Goal: Task Accomplishment & Management: Complete application form

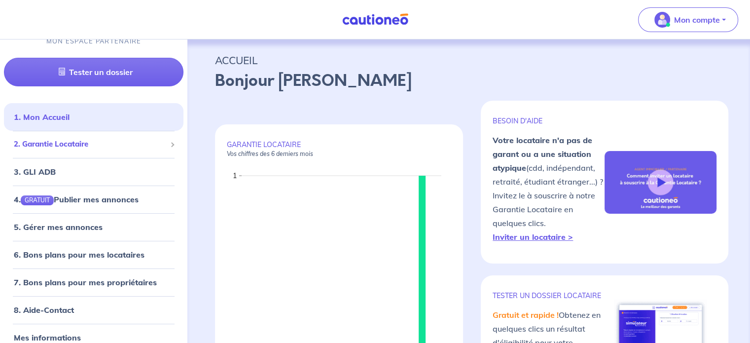
scroll to position [22, 0]
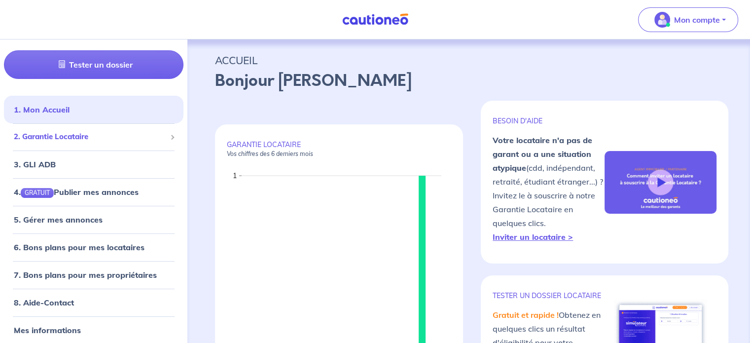
click at [61, 137] on span "2. Garantie Locataire" at bounding box center [90, 136] width 152 height 11
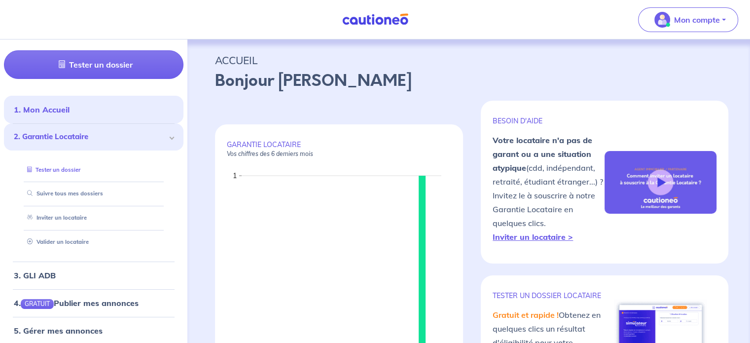
click at [61, 167] on link "Tester un dossier" at bounding box center [51, 169] width 57 height 7
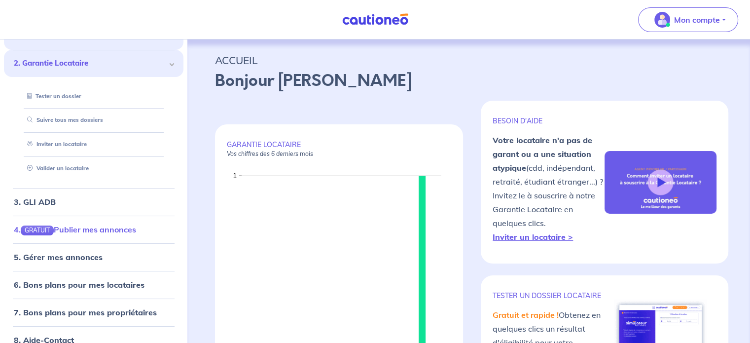
scroll to position [121, 0]
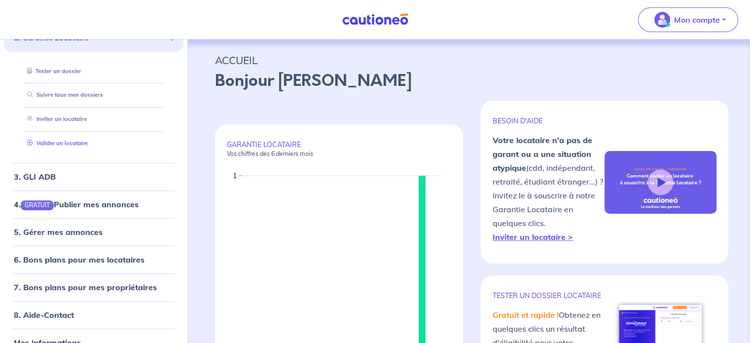
click at [43, 142] on link "Valider un locataire" at bounding box center [55, 143] width 65 height 7
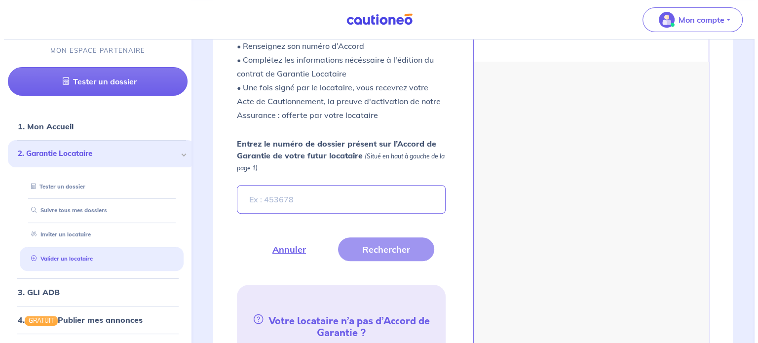
scroll to position [352, 0]
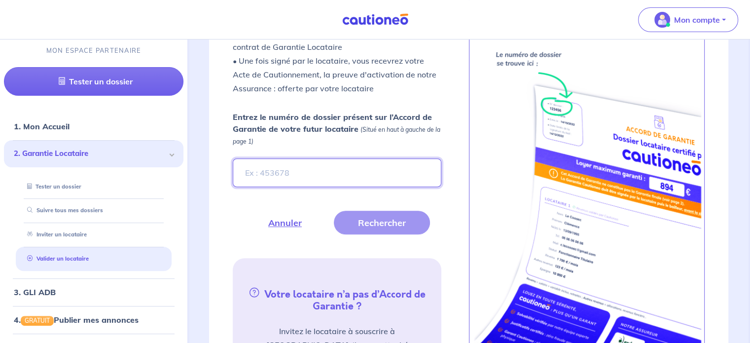
paste input "GxP5XV"
type input "GxP5XV"
click at [384, 222] on button "Rechercher" at bounding box center [382, 223] width 96 height 24
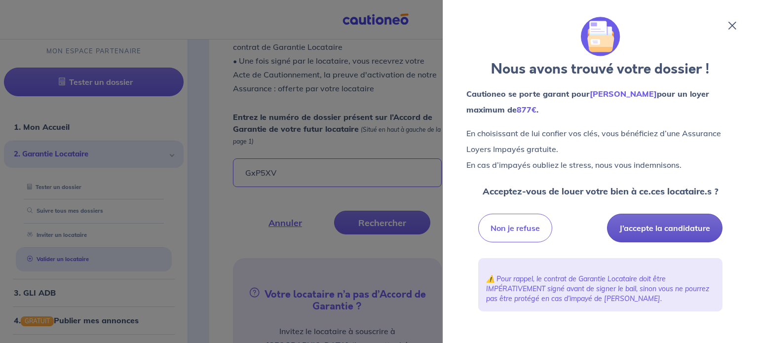
click at [675, 230] on button "J’accepte la candidature" at bounding box center [664, 228] width 115 height 29
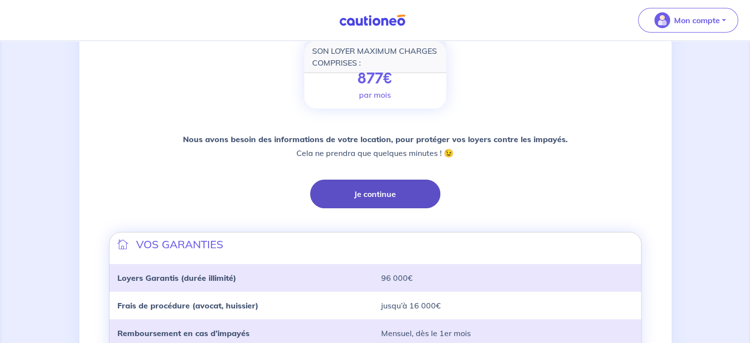
scroll to position [247, 0]
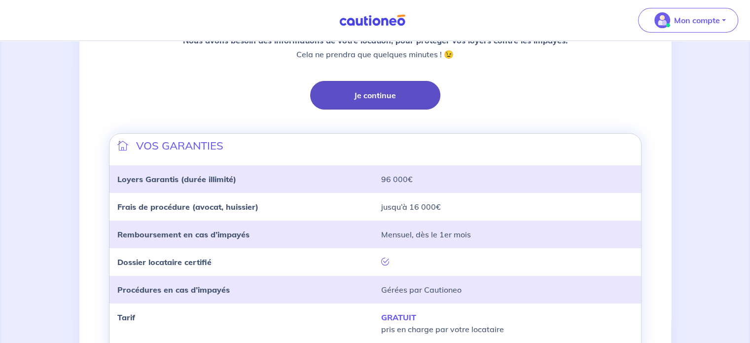
click at [382, 101] on button "Je continue" at bounding box center [375, 95] width 130 height 29
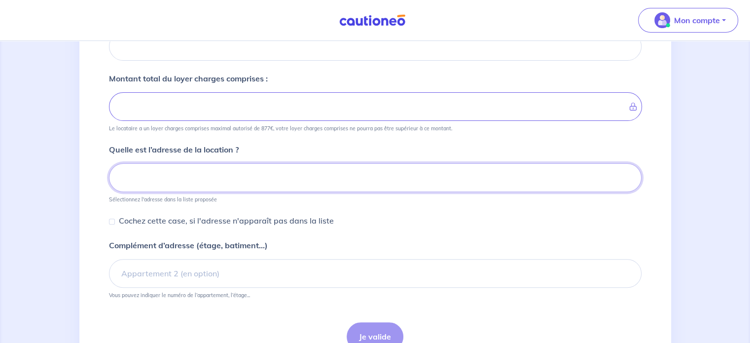
scroll to position [283, 0]
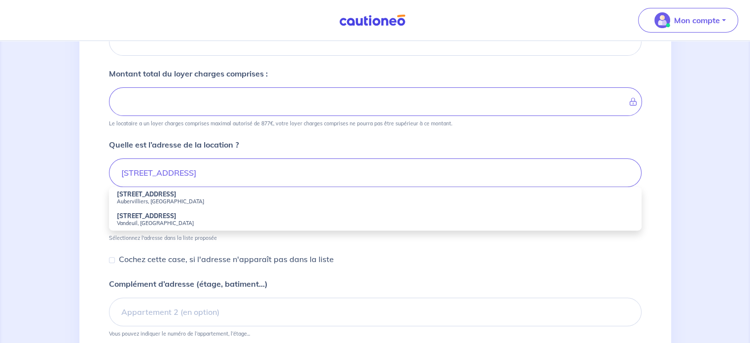
click at [176, 198] on small "Aubervilliers, France" at bounding box center [375, 201] width 517 height 7
type input "1 Rue du Clos Bénard, Aubervilliers, France"
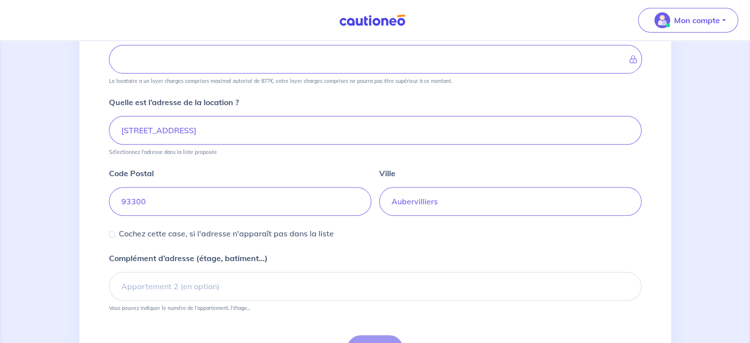
scroll to position [382, 0]
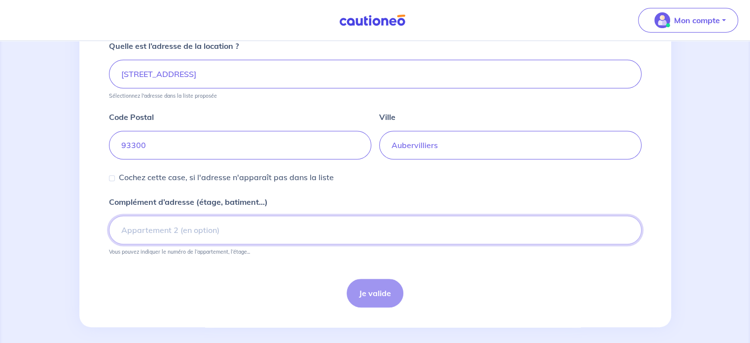
click at [245, 232] on input "Complément d’adresse (étage, batiment...)" at bounding box center [375, 230] width 533 height 29
click at [292, 282] on div "Je valide" at bounding box center [375, 293] width 533 height 29
click at [369, 292] on div "Je valide" at bounding box center [375, 293] width 533 height 29
click at [326, 234] on input "2" at bounding box center [375, 230] width 533 height 29
type input "2eme"
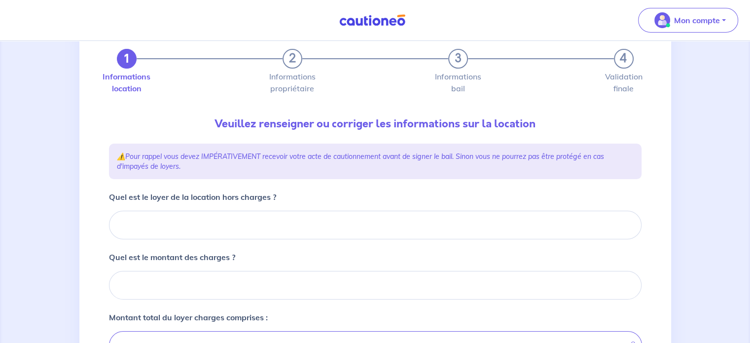
scroll to position [36, 0]
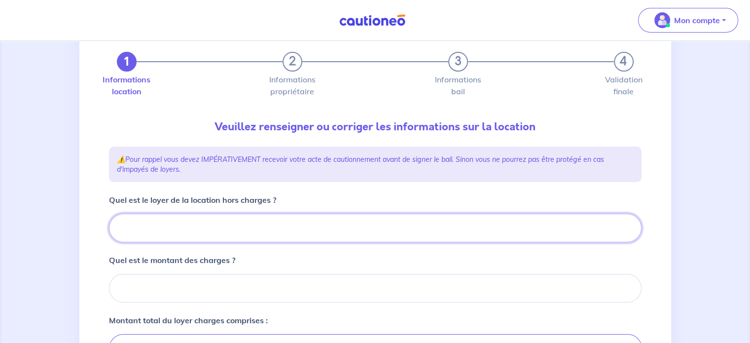
click at [270, 220] on input "Quel est le loyer de la location hors charges ?" at bounding box center [375, 228] width 533 height 29
type input "77"
type input "777"
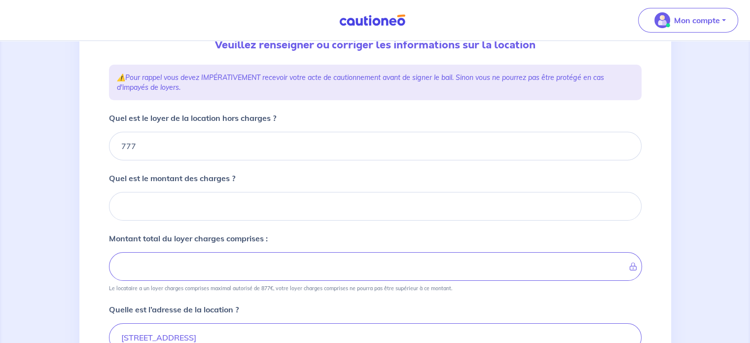
scroll to position [184, 0]
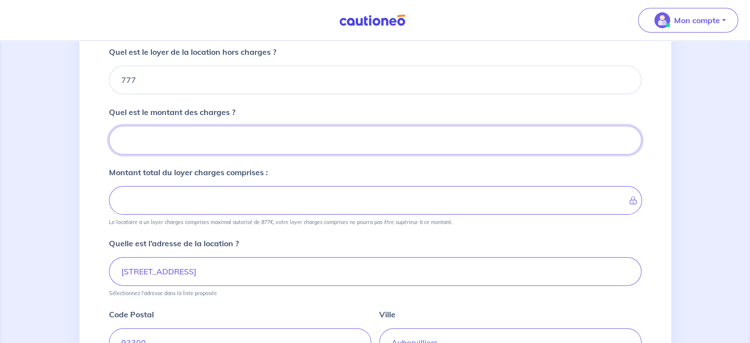
click at [221, 137] on input "Quel est le montant des charges ?" at bounding box center [375, 140] width 533 height 29
type input "10"
type input "778"
type input "100"
type input "877"
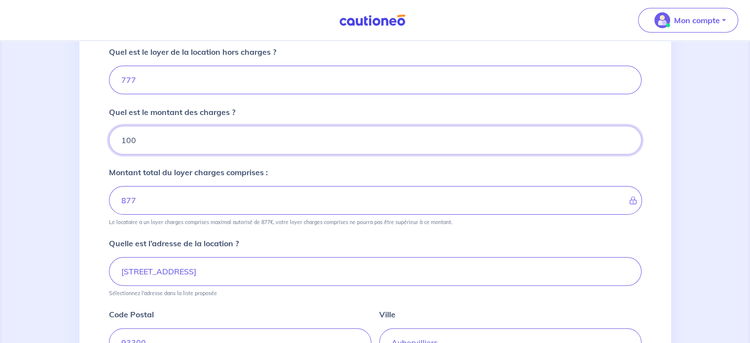
type input "100"
click at [87, 191] on div "1 2 3 4 Informations location Informations propriétaire Informations bail Valid…" at bounding box center [375, 202] width 592 height 644
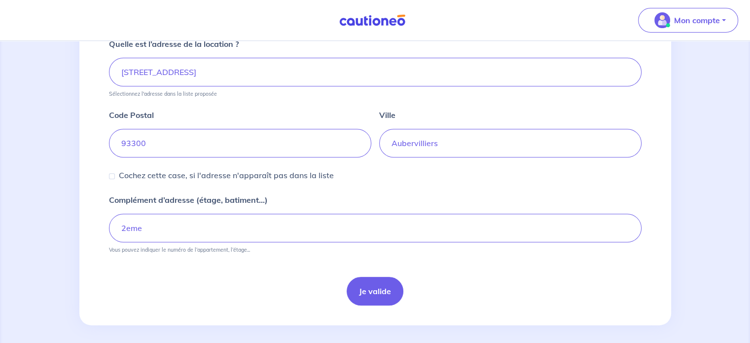
scroll to position [388, 0]
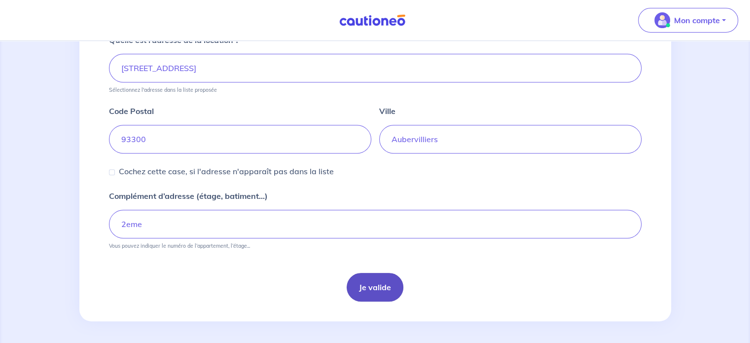
click at [389, 284] on button "Je valide" at bounding box center [375, 287] width 57 height 29
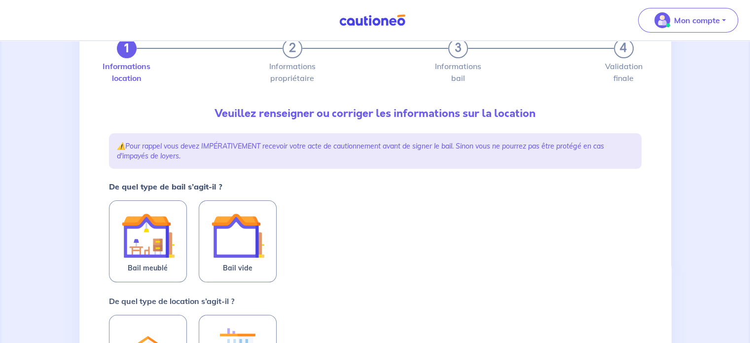
scroll to position [99, 0]
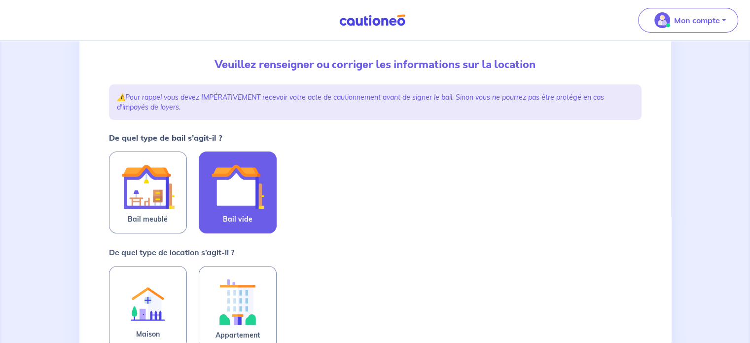
click at [245, 200] on img at bounding box center [237, 186] width 53 height 53
click at [0, 0] on input "Bail vide" at bounding box center [0, 0] width 0 height 0
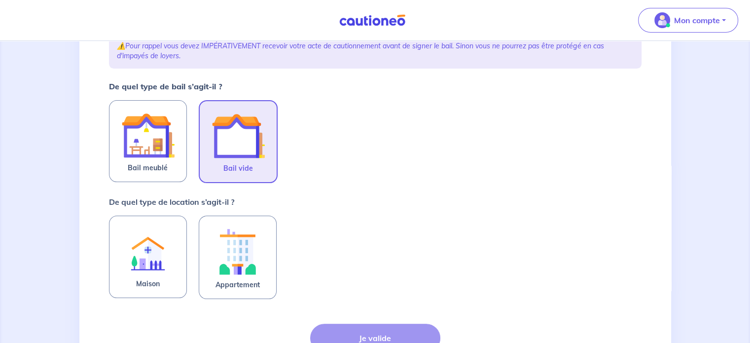
scroll to position [197, 0]
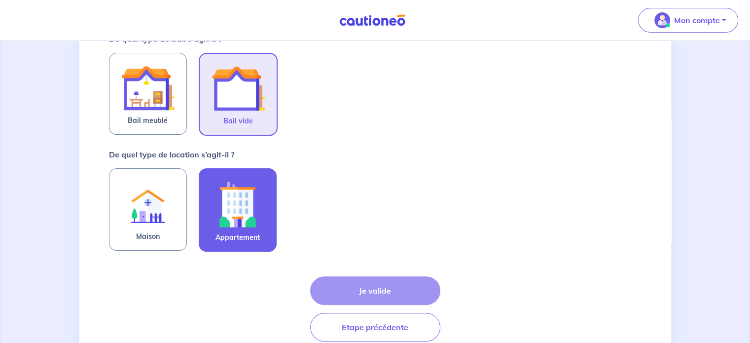
click at [240, 216] on img at bounding box center [237, 204] width 53 height 55
click at [0, 0] on input "Appartement" at bounding box center [0, 0] width 0 height 0
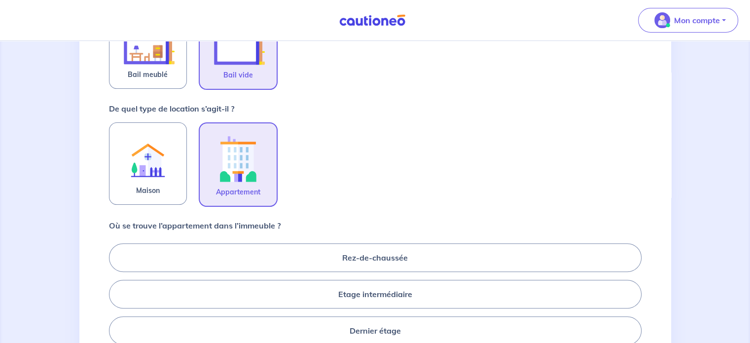
scroll to position [296, 0]
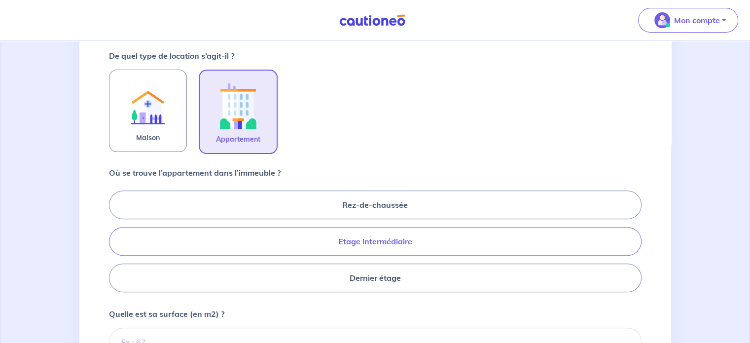
click at [381, 239] on label "Etage intermédiaire" at bounding box center [375, 241] width 533 height 29
click at [115, 239] on input "Etage intermédiaire" at bounding box center [112, 241] width 6 height 6
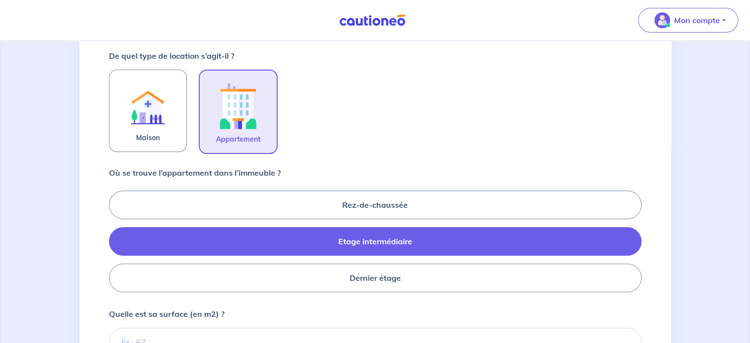
radio input "true"
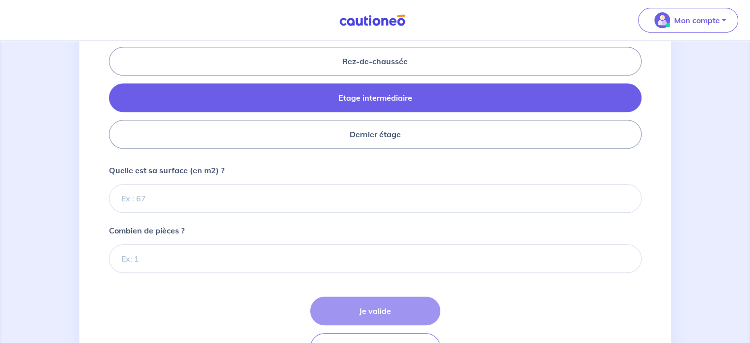
scroll to position [444, 0]
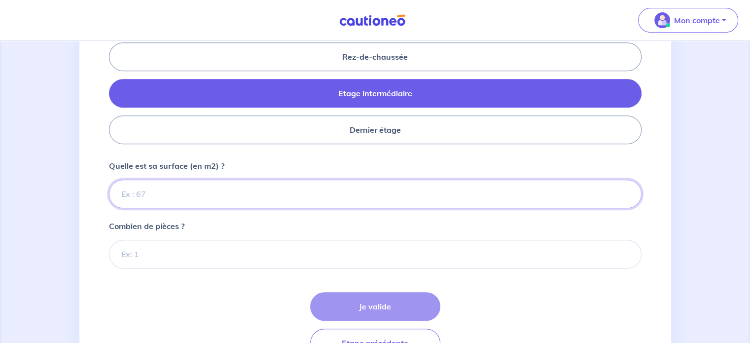
click at [182, 189] on input "Quelle est sa surface (en m2) ?" at bounding box center [375, 194] width 533 height 29
type input "46"
click at [177, 199] on input "46.52" at bounding box center [375, 194] width 533 height 29
type input "46.52"
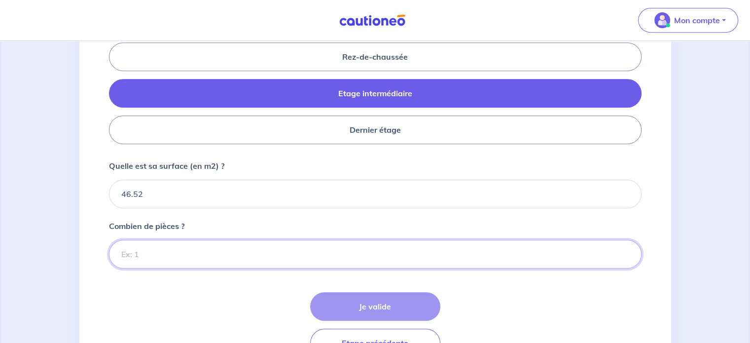
click at [167, 248] on input "Combien de pièces ?" at bounding box center [375, 254] width 533 height 29
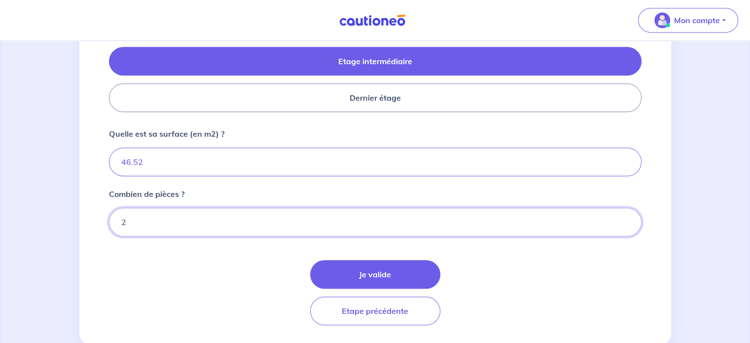
scroll to position [493, 0]
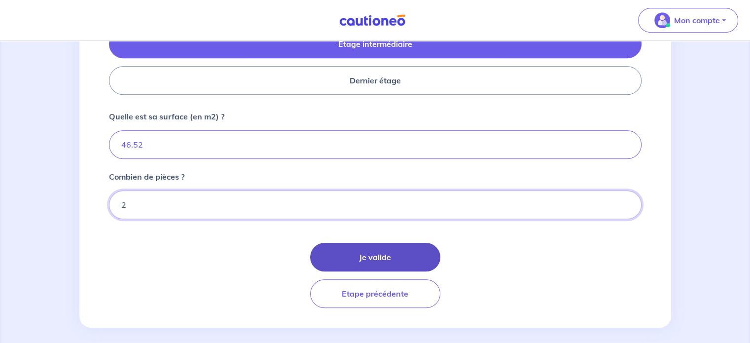
type input "2"
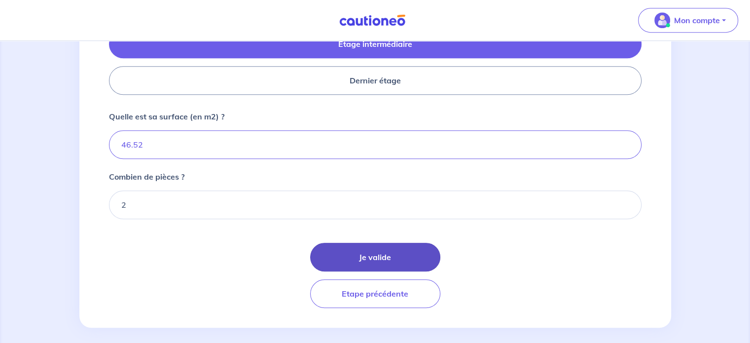
click at [347, 252] on button "Je valide" at bounding box center [375, 257] width 130 height 29
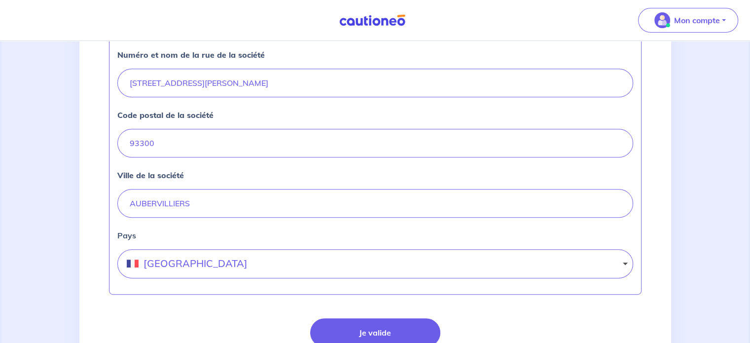
scroll to position [491, 0]
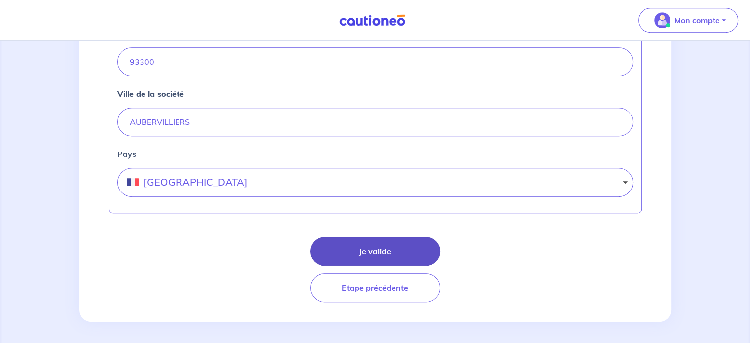
click at [401, 247] on button "Je valide" at bounding box center [375, 251] width 130 height 29
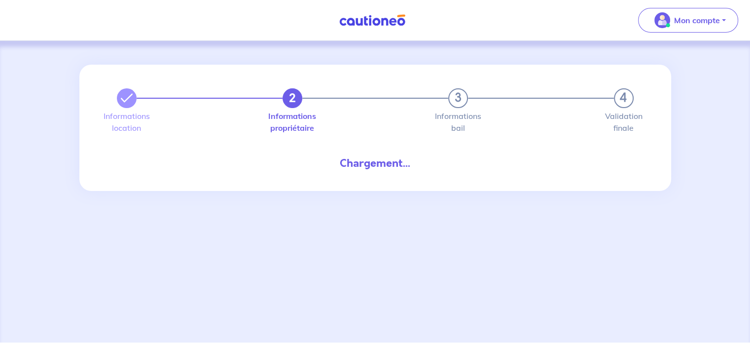
select select "FR"
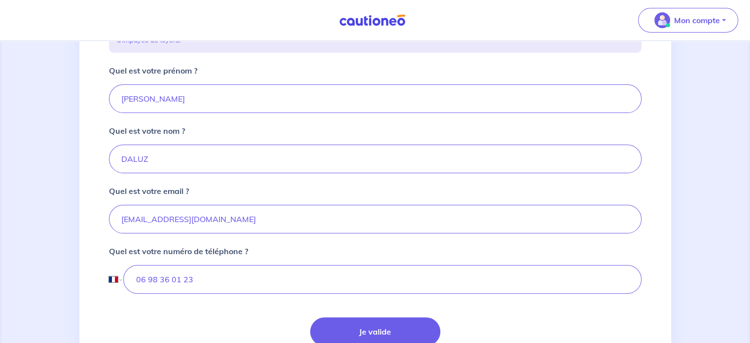
scroll to position [247, 0]
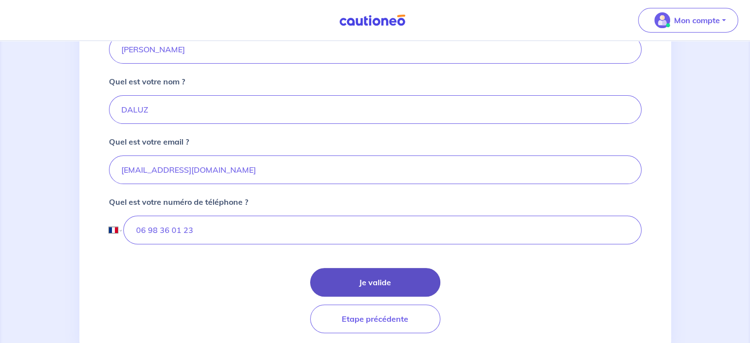
click at [383, 284] on button "Je valide" at bounding box center [375, 282] width 130 height 29
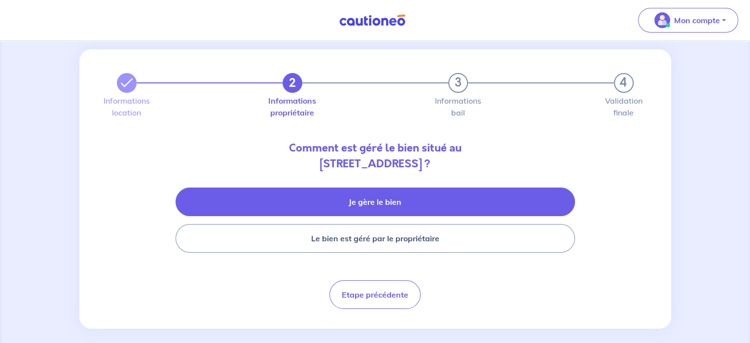
scroll to position [24, 0]
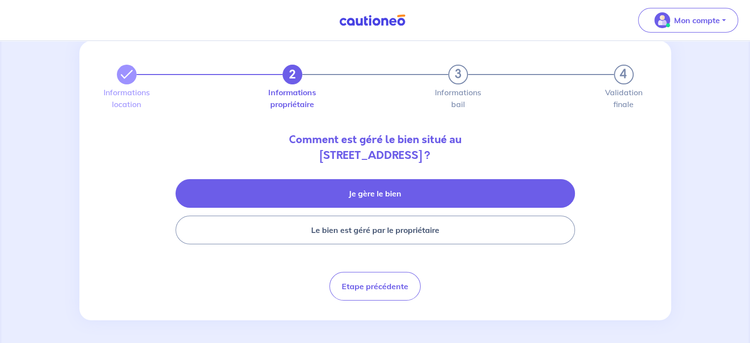
click at [382, 195] on button "Je gère le bien" at bounding box center [376, 193] width 400 height 29
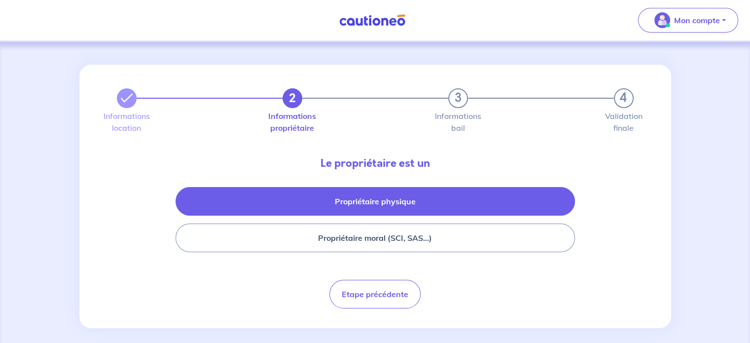
click at [377, 204] on button "Propriétaire physique" at bounding box center [376, 201] width 400 height 29
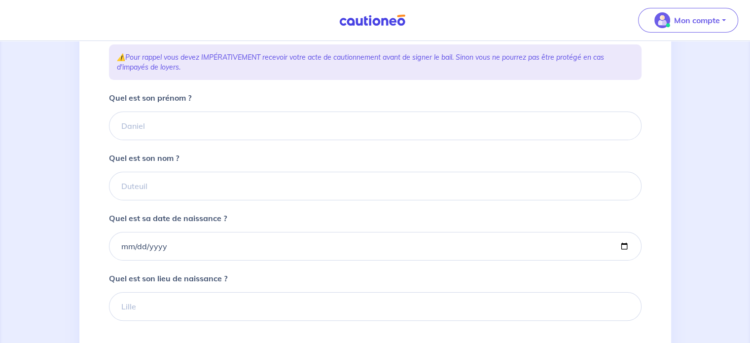
scroll to position [89, 0]
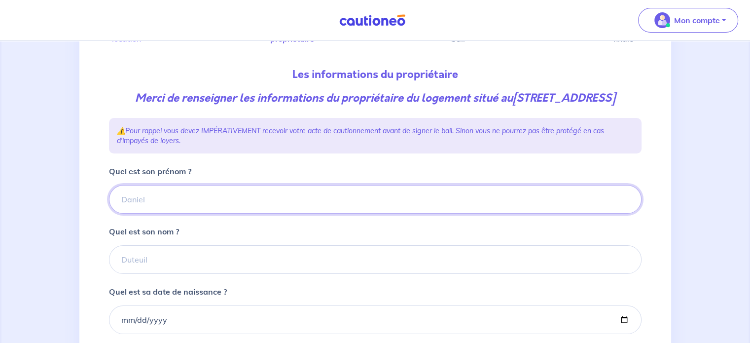
click at [247, 214] on input "Quel est son prénom ?" at bounding box center [375, 199] width 533 height 29
type input "J"
type input "j"
type input "Jean-Christophe"
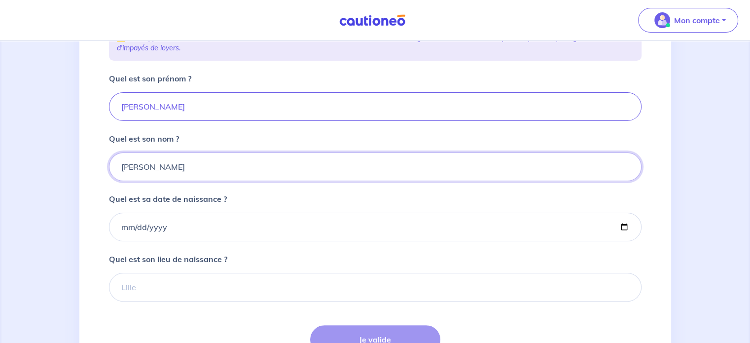
scroll to position [187, 0]
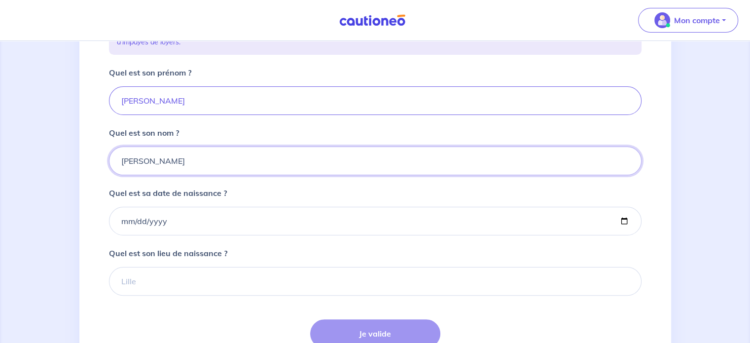
type input "LEON"
click at [88, 212] on div "2 3 4 Informations location Informations propriétaire Informations bail Validat…" at bounding box center [375, 140] width 592 height 527
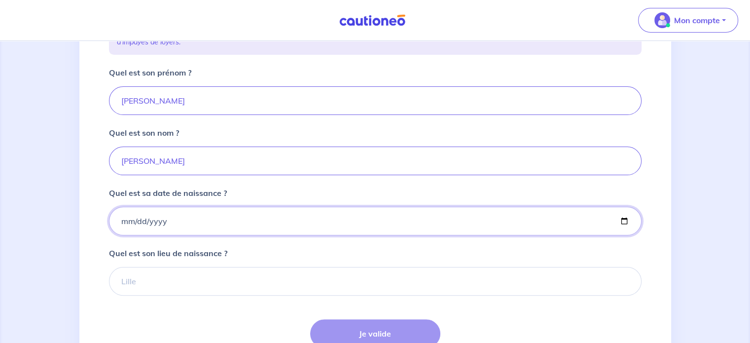
click at [191, 235] on input "Quel est sa date de naissance ?" at bounding box center [375, 221] width 533 height 29
type input "1964-07-08"
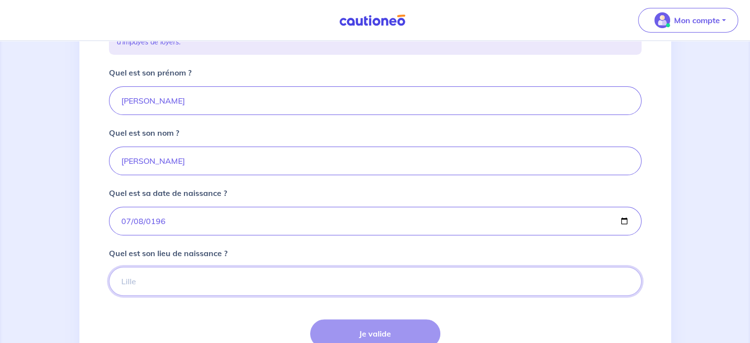
click at [194, 295] on input "Quel est son lieu de naissance ?" at bounding box center [375, 281] width 533 height 29
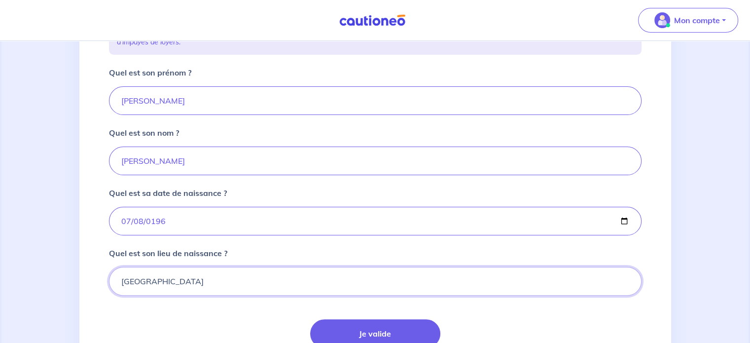
type input "REIMS"
click at [210, 325] on form "Quel est son prénom ? Jean-Christophe Quel est son nom ? LEON Quel est sa date …" at bounding box center [375, 226] width 533 height 318
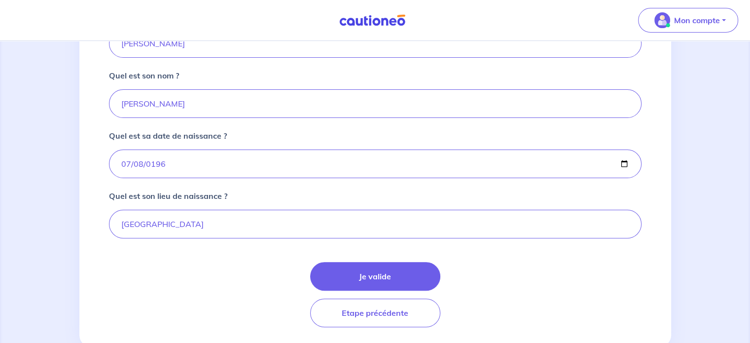
scroll to position [286, 0]
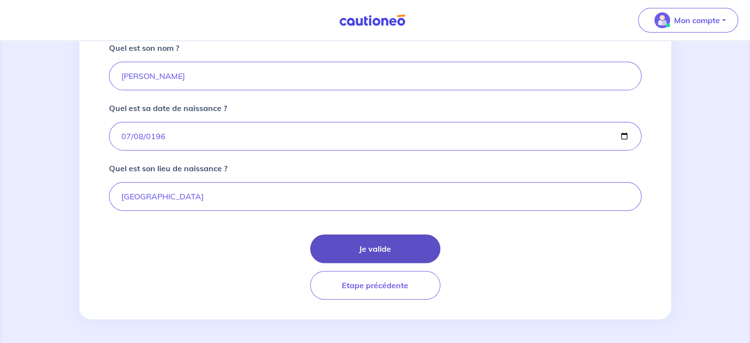
click at [381, 252] on button "Je valide" at bounding box center [375, 248] width 130 height 29
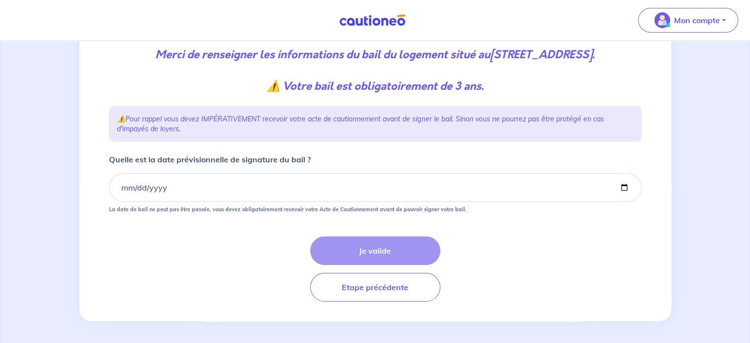
scroll to position [148, 0]
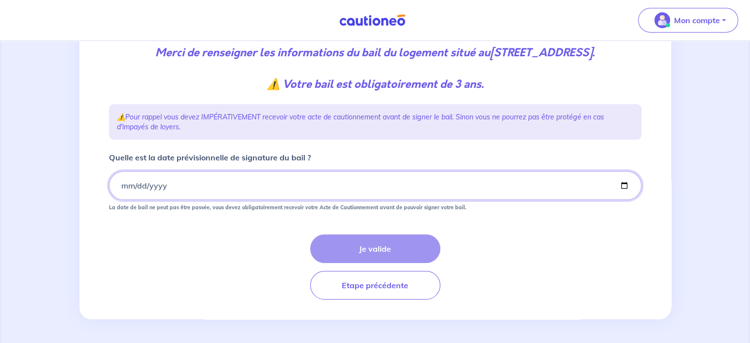
click at [195, 189] on input "Quelle est la date prévisionnelle de signature du bail ?" at bounding box center [375, 185] width 533 height 29
click at [627, 187] on input "Quelle est la date prévisionnelle de signature du bail ?" at bounding box center [375, 185] width 533 height 29
type input "2025-08-18"
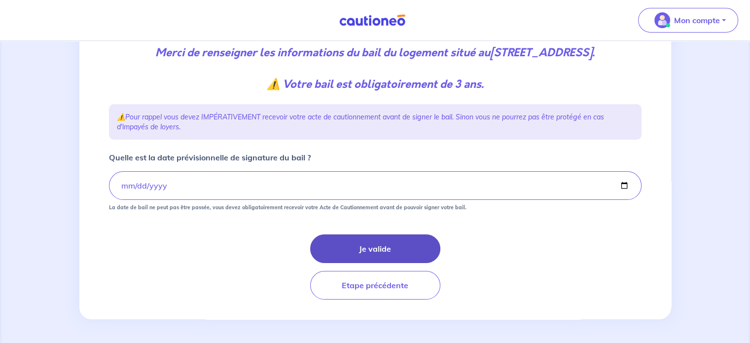
click at [385, 253] on button "Je valide" at bounding box center [375, 248] width 130 height 29
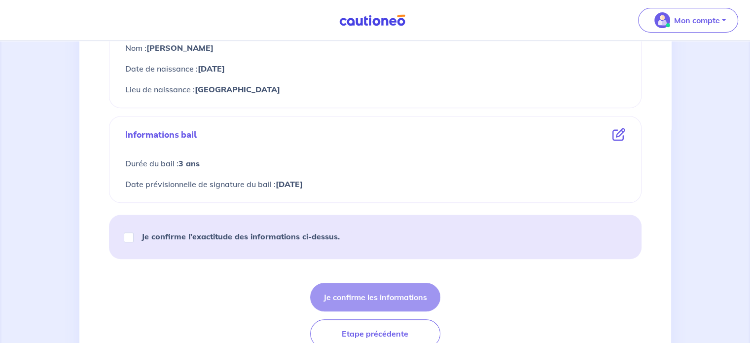
scroll to position [444, 0]
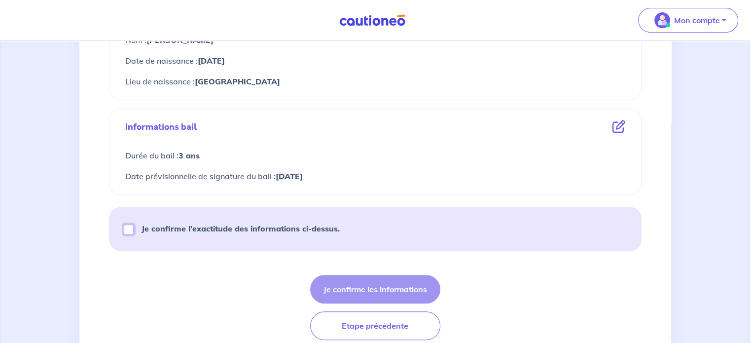
click at [127, 231] on input "Je confirme l’exactitude des informations ci-dessus." at bounding box center [129, 229] width 10 height 10
checkbox input "true"
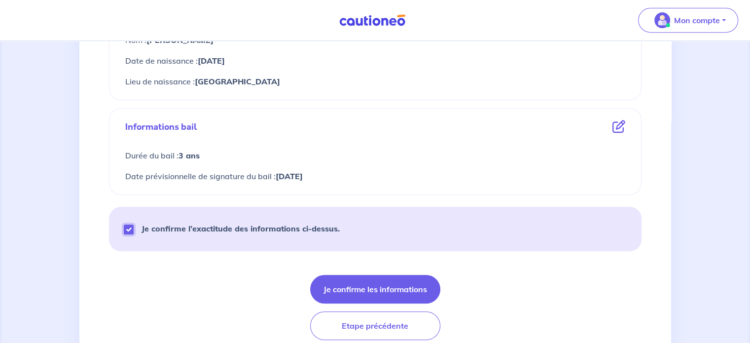
scroll to position [483, 0]
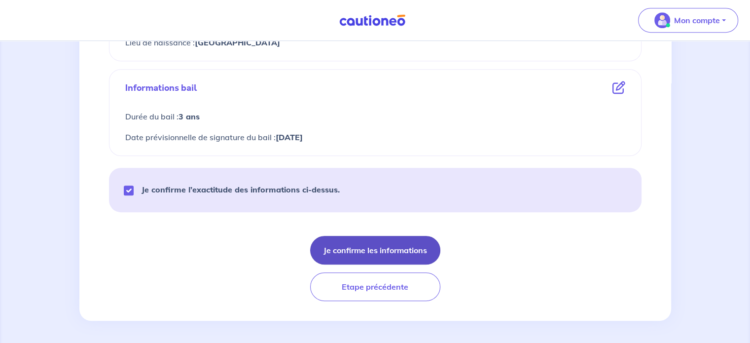
click at [366, 249] on button "Je confirme les informations" at bounding box center [375, 250] width 130 height 29
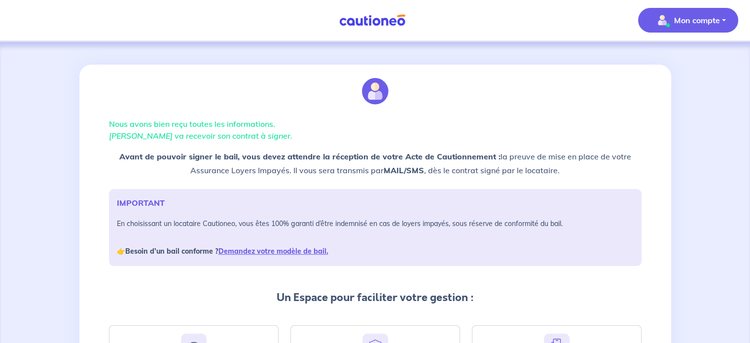
click at [722, 17] on button "Mon compte" at bounding box center [688, 20] width 100 height 25
click at [686, 88] on link "Me déconnecter" at bounding box center [678, 85] width 79 height 16
